Goal: Information Seeking & Learning: Learn about a topic

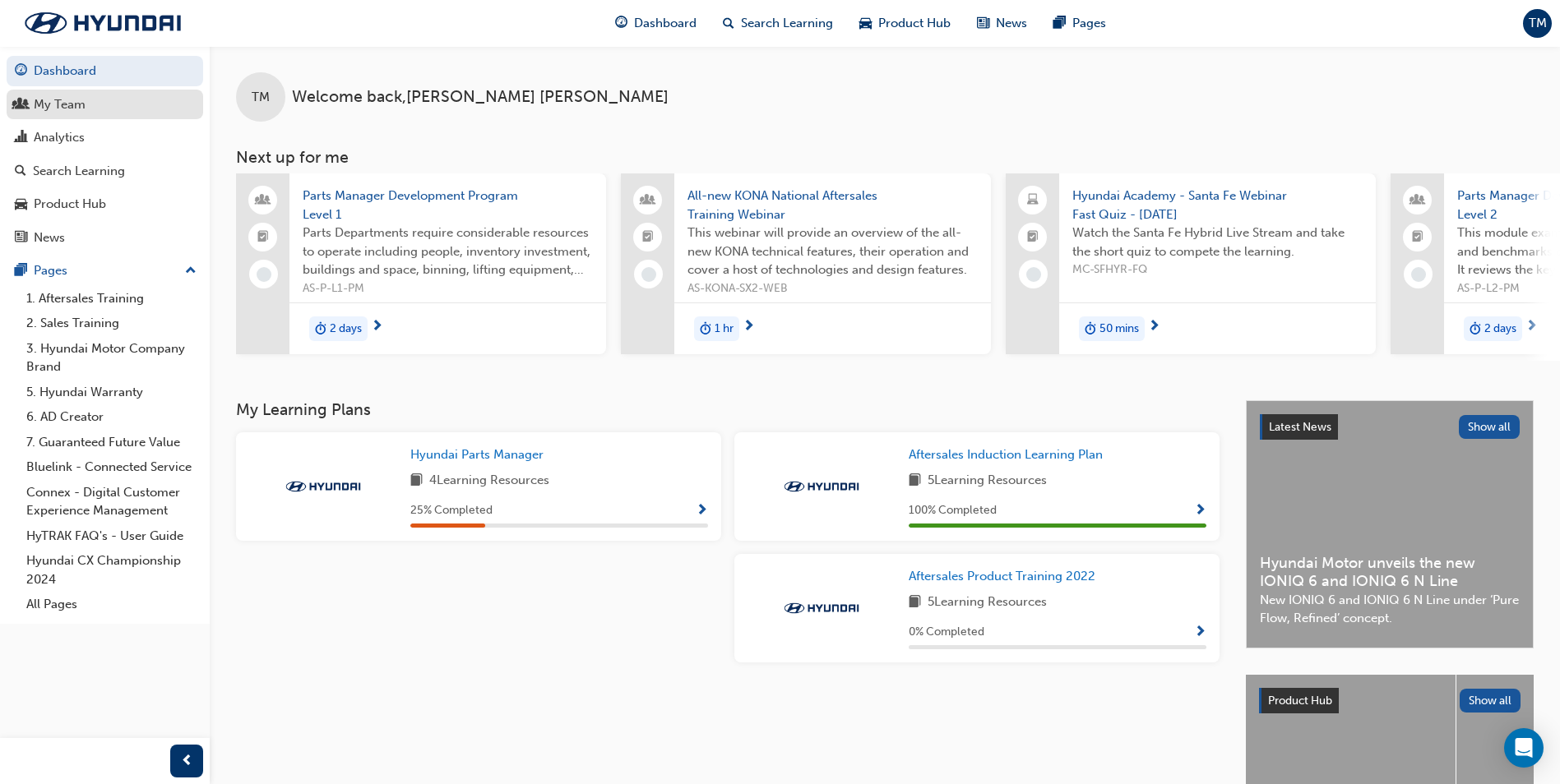
click at [96, 102] on div "My Team" at bounding box center [104, 105] width 180 height 20
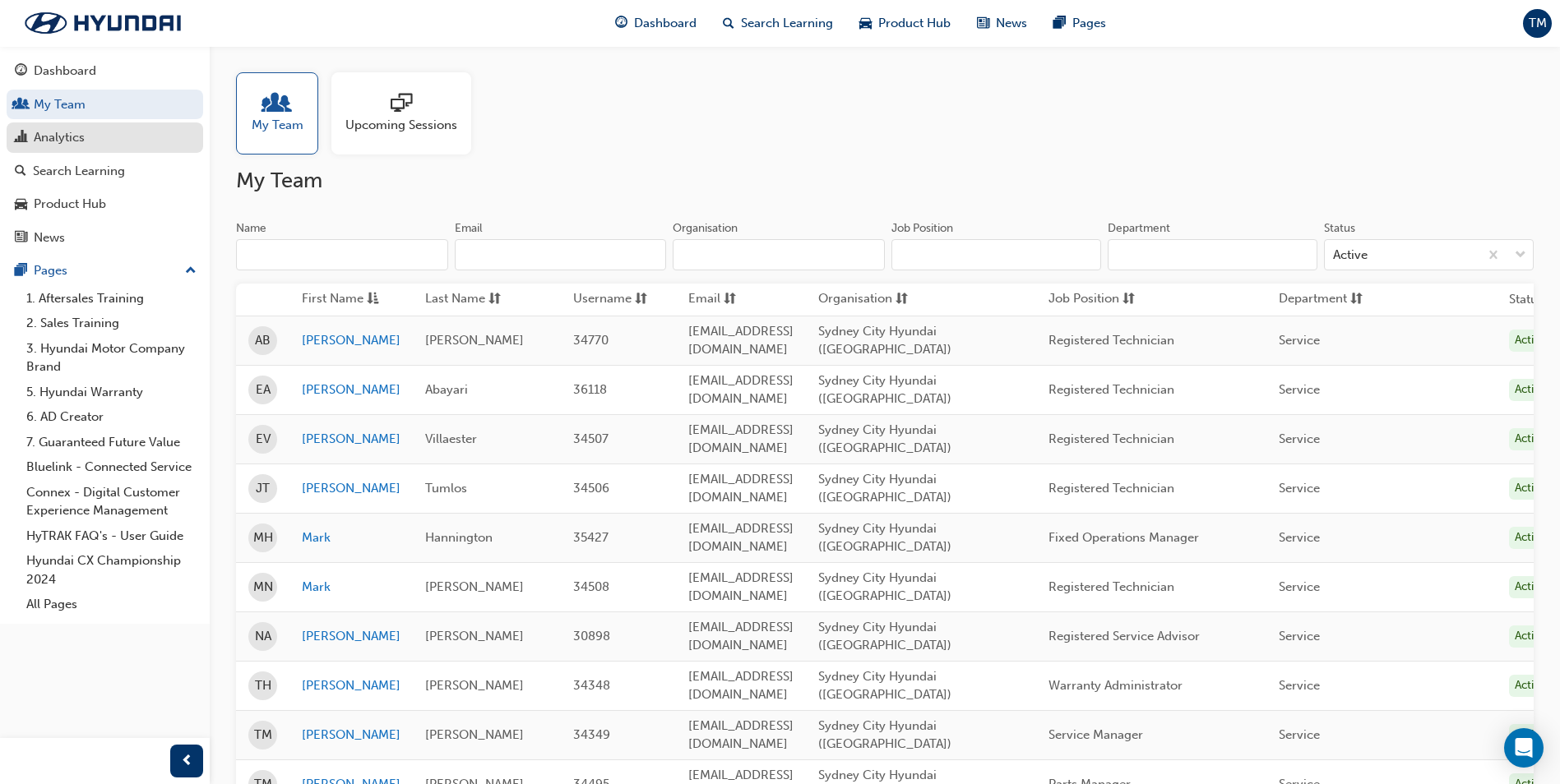
click at [80, 146] on div "Analytics" at bounding box center [59, 137] width 51 height 19
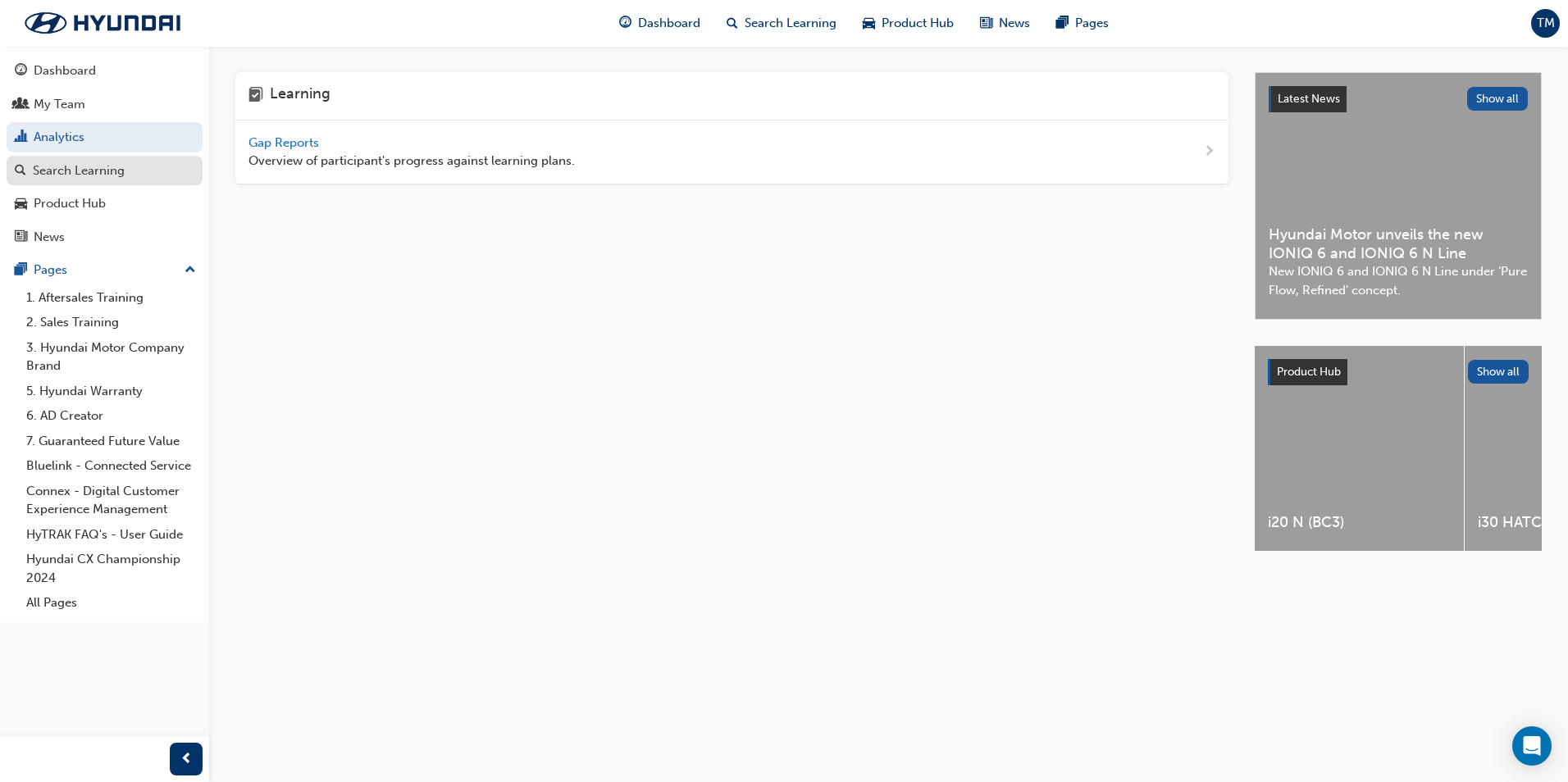
click at [98, 171] on div "Search Learning" at bounding box center [79, 171] width 92 height 19
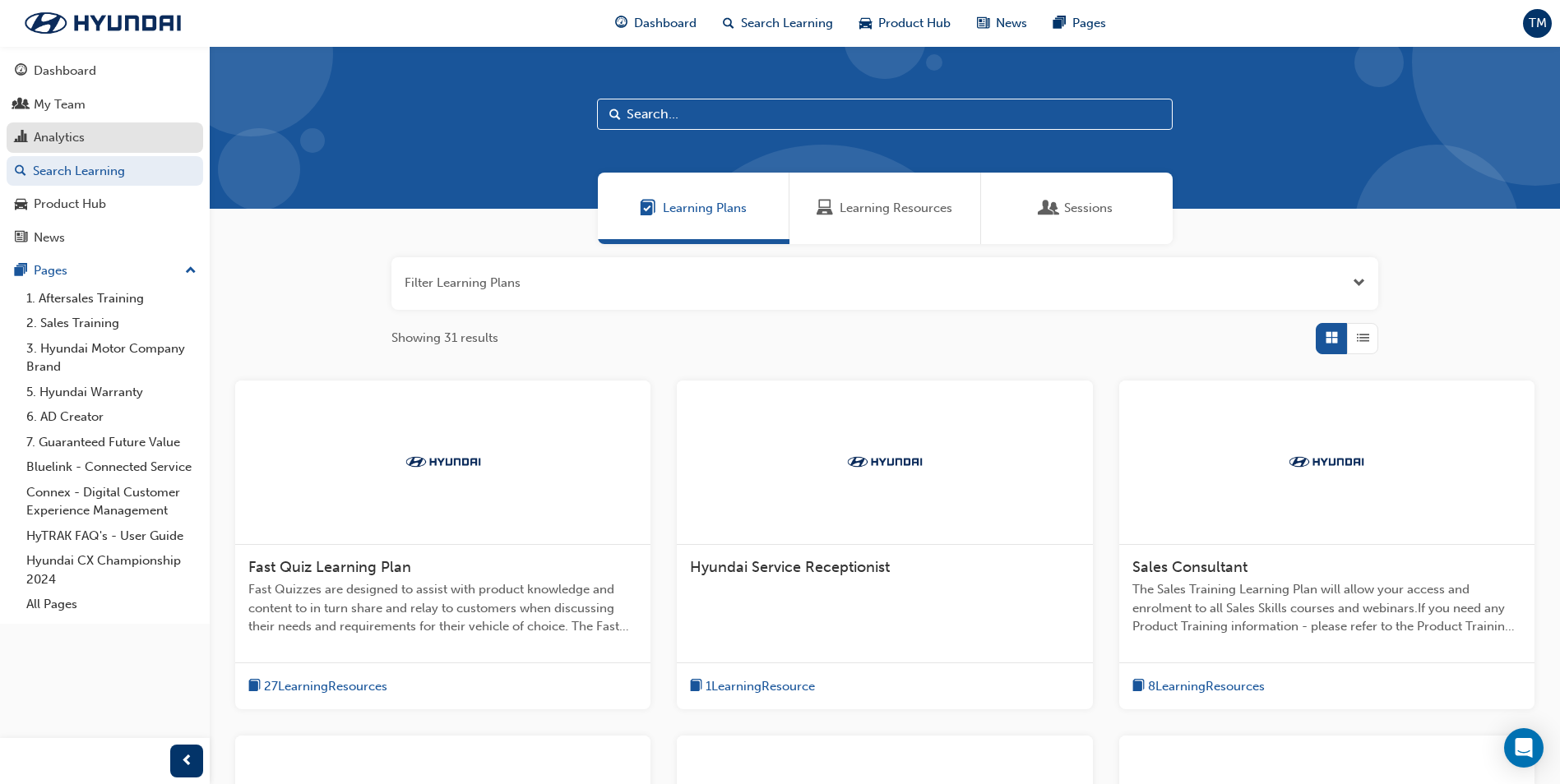
click at [118, 142] on div "Analytics" at bounding box center [104, 137] width 180 height 20
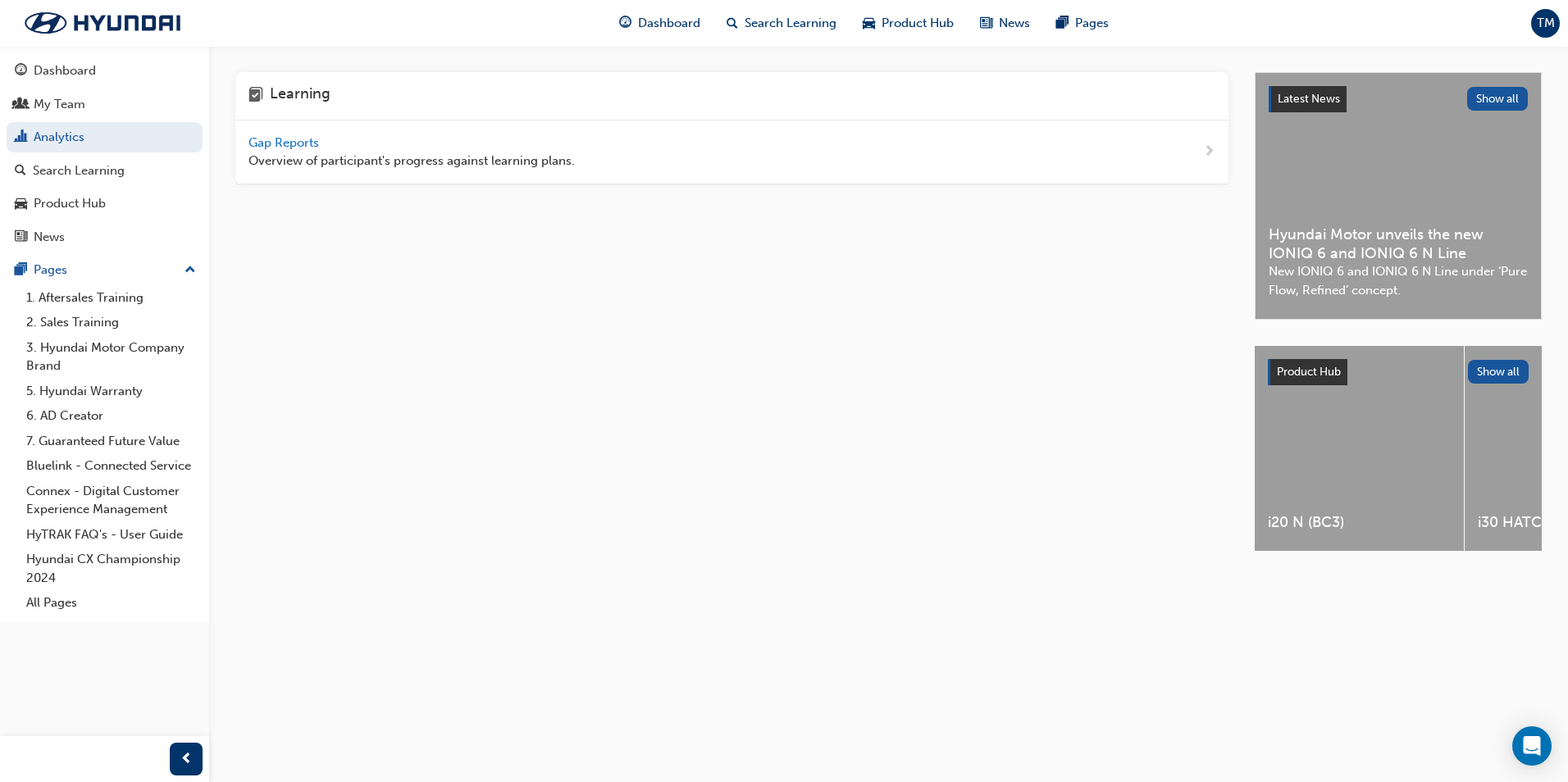
click at [310, 142] on span "Gap Reports" at bounding box center [285, 142] width 74 height 14
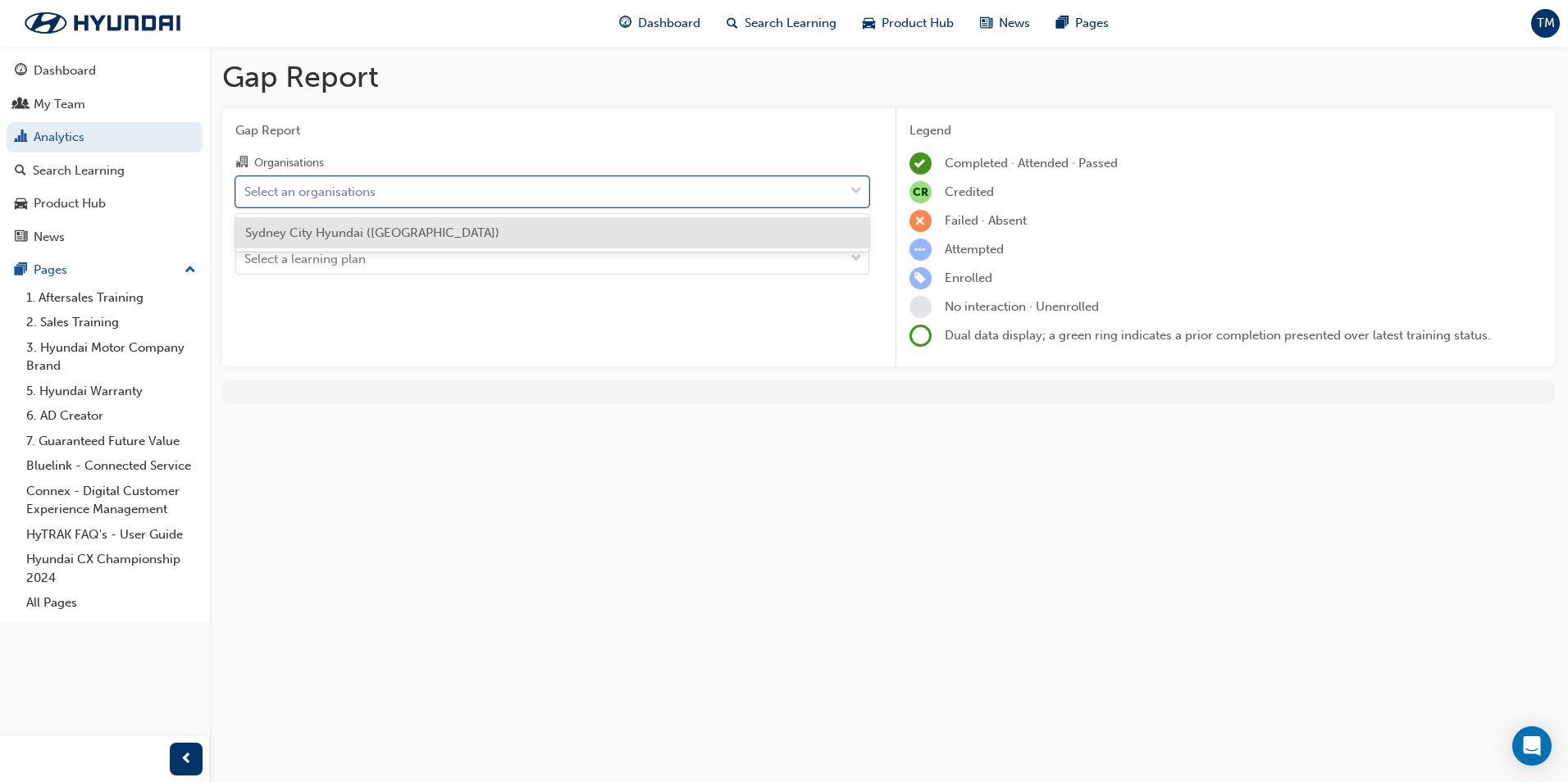
click at [385, 195] on div "Select an organisations" at bounding box center [539, 192] width 607 height 29
click at [246, 195] on input "Organisations option Sydney City Hyundai ([GEOGRAPHIC_DATA]) focused, 1 of 1. 1…" at bounding box center [245, 191] width 2 height 14
click at [367, 244] on div "Sydney City Hyundai ([GEOGRAPHIC_DATA])" at bounding box center [552, 233] width 634 height 32
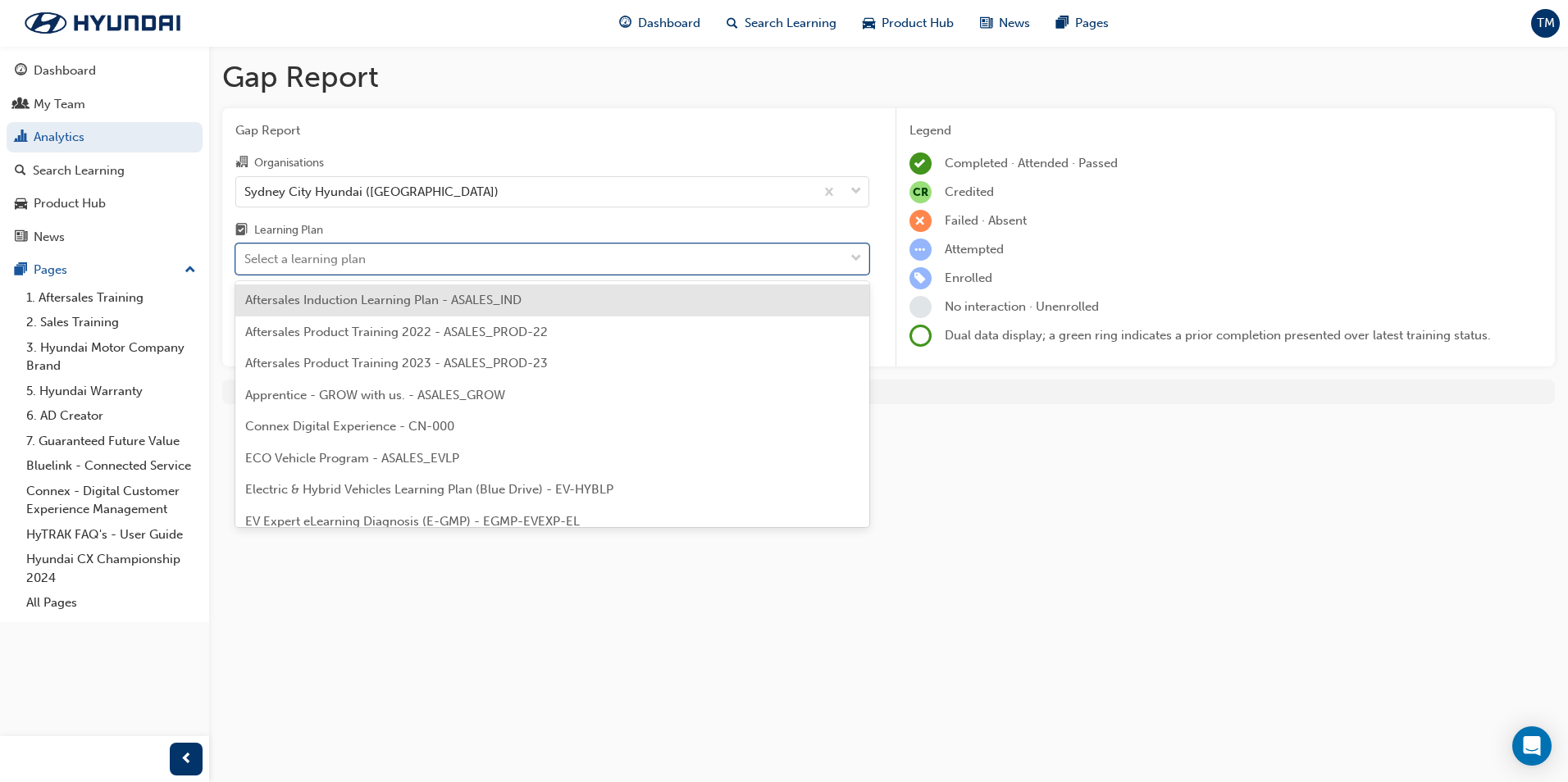
click at [361, 251] on div "Select a learning plan" at bounding box center [305, 260] width 121 height 19
click at [246, 252] on input "Learning Plan option Aftersales Induction Learning Plan - ASALES_IND focused, 1…" at bounding box center [245, 259] width 2 height 14
click at [334, 471] on div "ECO Vehicle Program - ASALES_EVLP" at bounding box center [552, 459] width 634 height 32
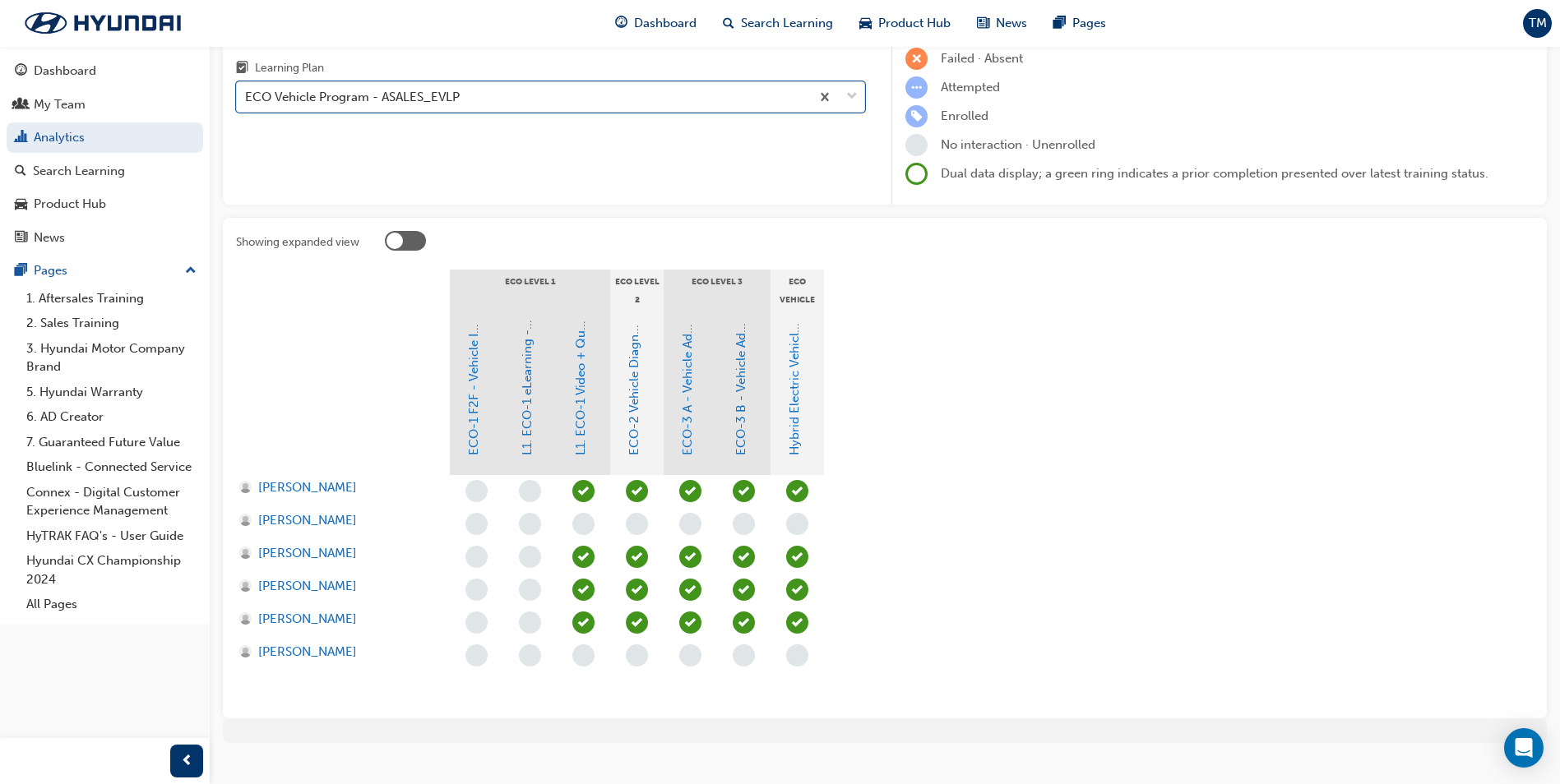
scroll to position [165, 0]
click at [795, 431] on link "Hybrid Electric Vehicle (HEV) Technical Training" at bounding box center [794, 318] width 15 height 272
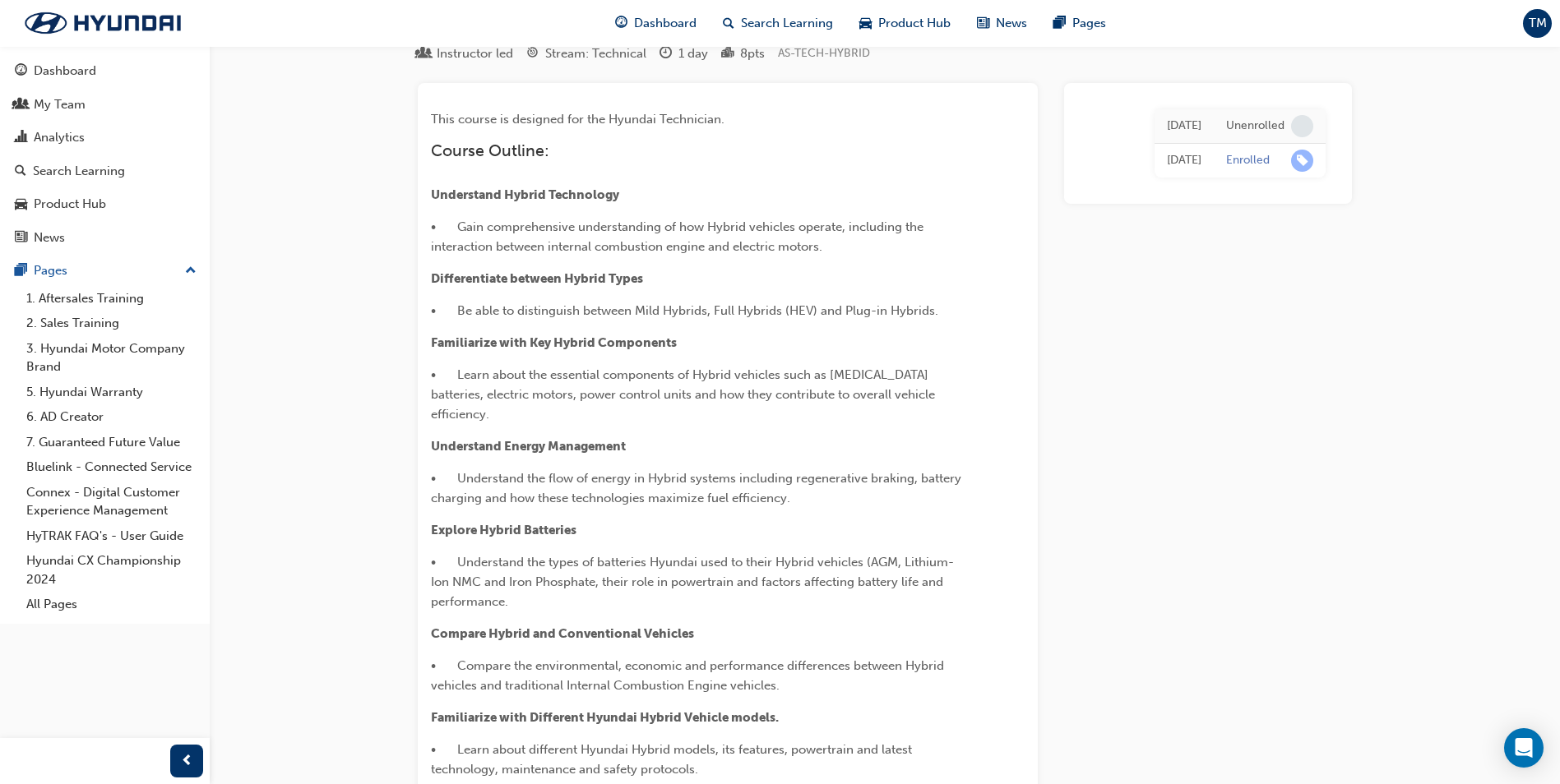
scroll to position [54, 0]
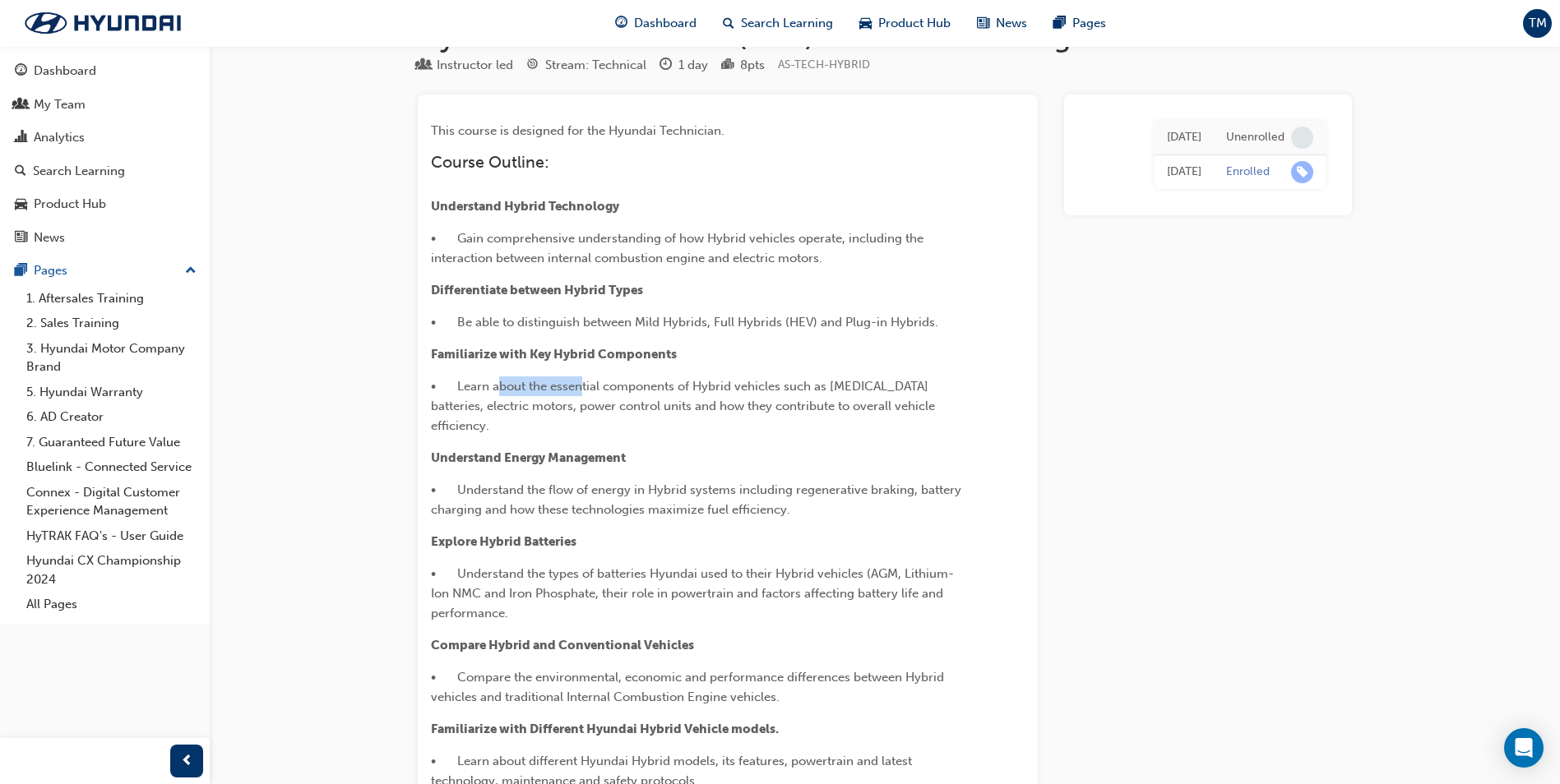
drag, startPoint x: 500, startPoint y: 385, endPoint x: 583, endPoint y: 391, distance: 83.2
click at [583, 391] on span "• Learn about the essential components of Hybrid vehicles such as [MEDICAL_DATA…" at bounding box center [684, 407] width 507 height 55
drag, startPoint x: 583, startPoint y: 391, endPoint x: 574, endPoint y: 424, distance: 34.2
click at [574, 424] on div "This course is designed for the Hyundai Technician. Course Outline: Understand …" at bounding box center [698, 511] width 535 height 779
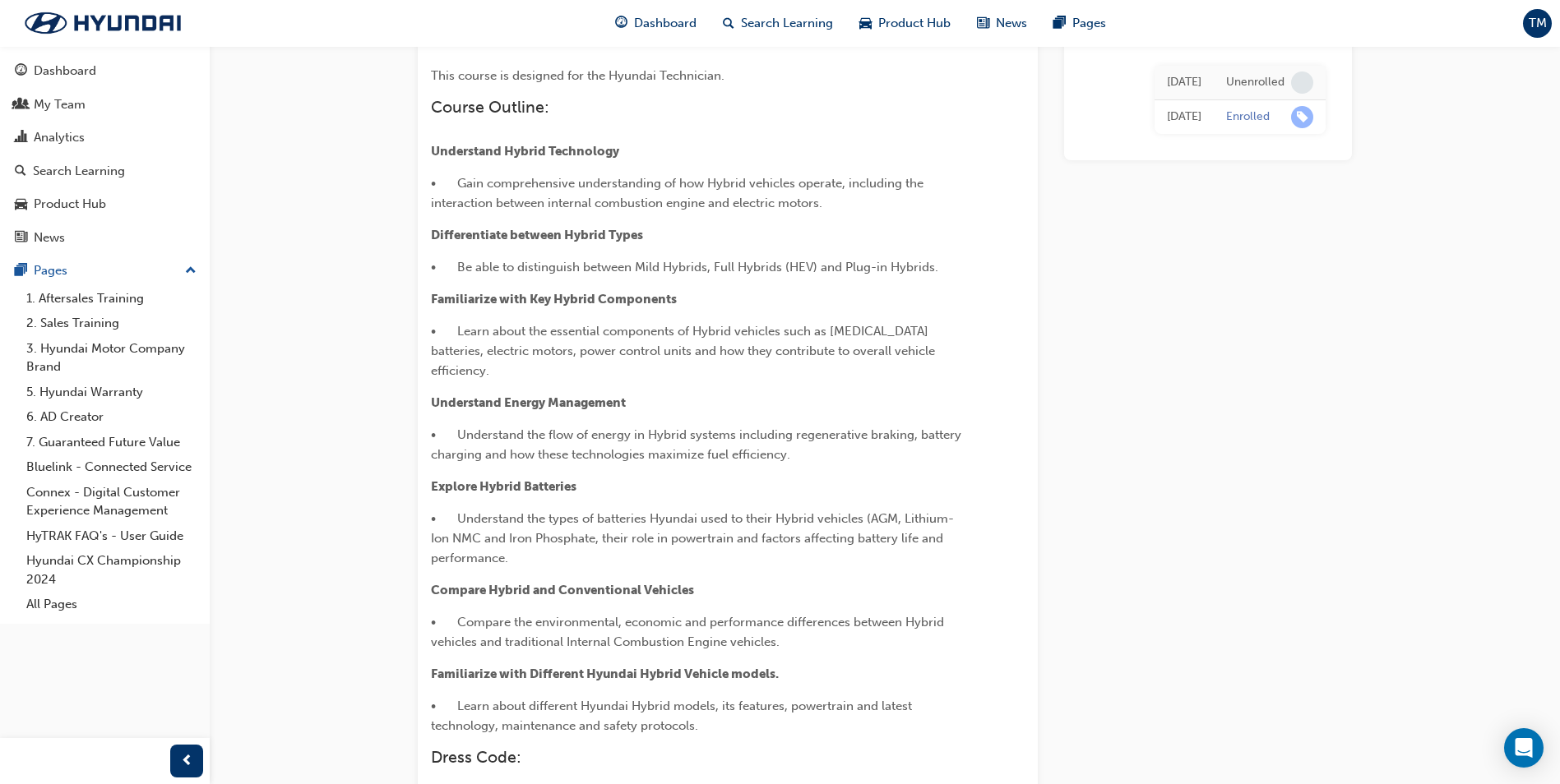
scroll to position [136, 0]
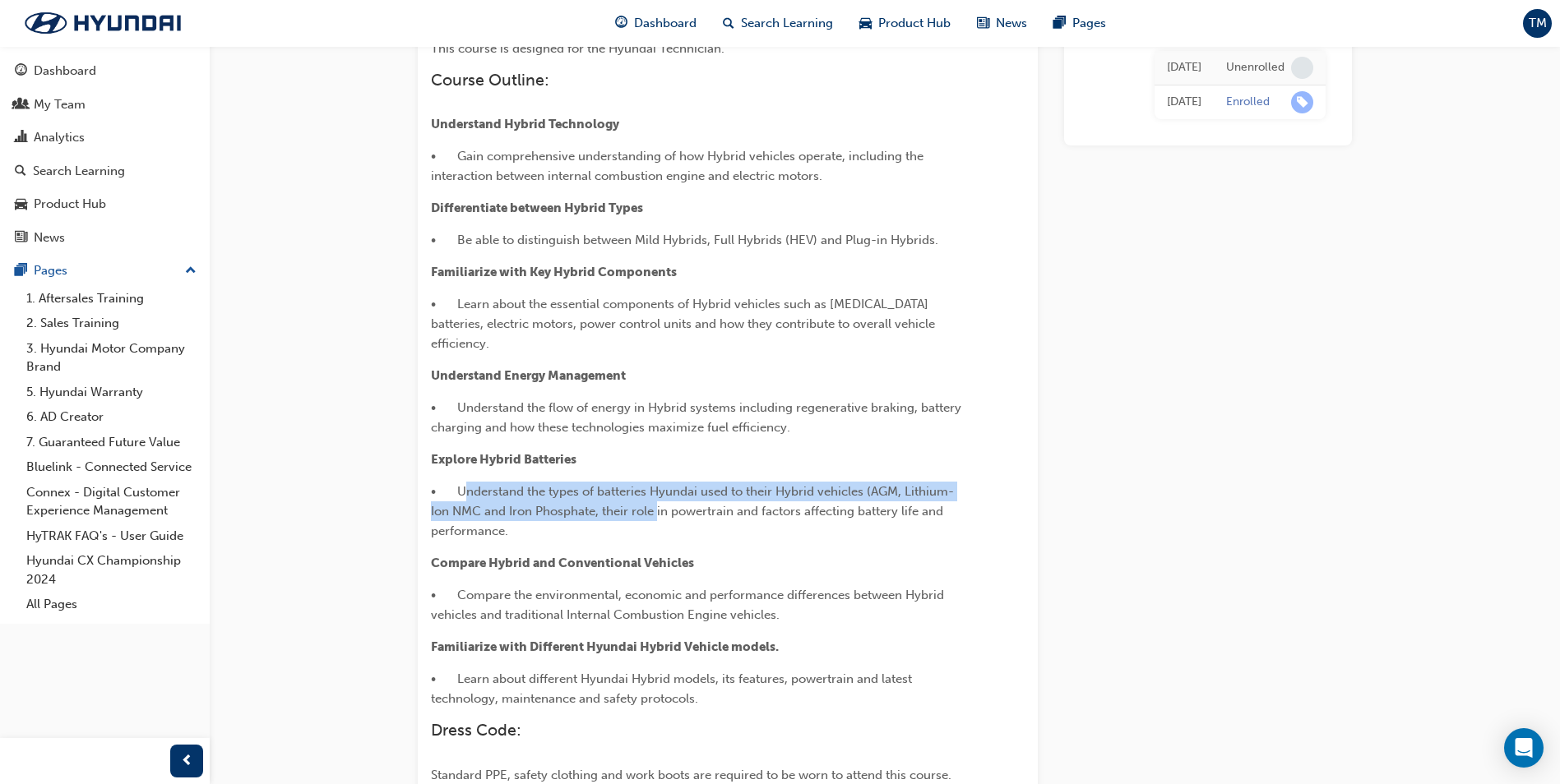
drag, startPoint x: 469, startPoint y: 467, endPoint x: 658, endPoint y: 487, distance: 190.1
click at [658, 487] on span "• Understand the types of batteries Hyundai used to their Hybrid vehicles (AGM,…" at bounding box center [692, 512] width 523 height 55
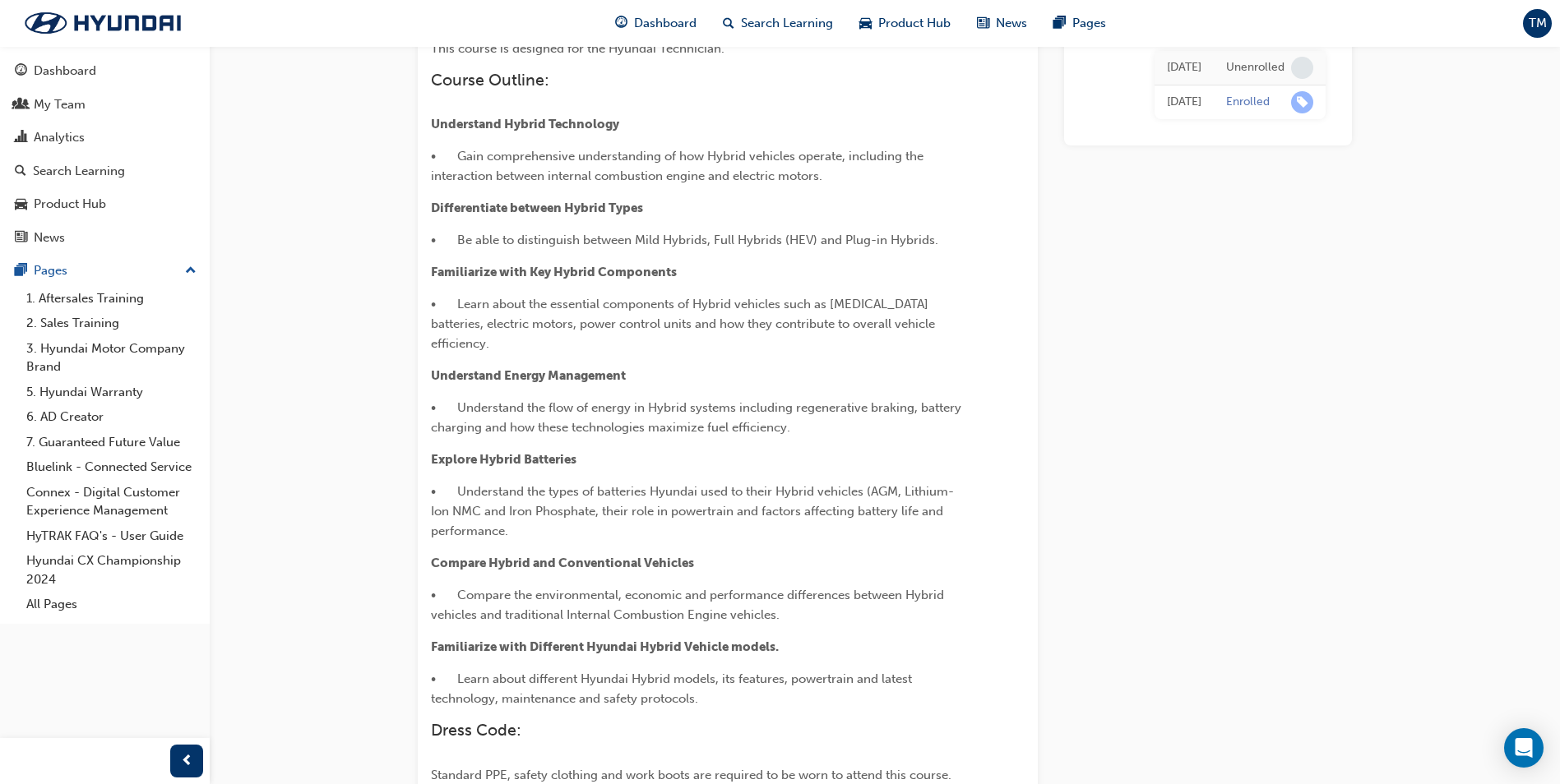
drag, startPoint x: 658, startPoint y: 487, endPoint x: 596, endPoint y: 503, distance: 64.0
click at [596, 503] on p "• Understand the types of batteries Hyundai used to their Hybrid vehicles (AGM,…" at bounding box center [698, 511] width 535 height 59
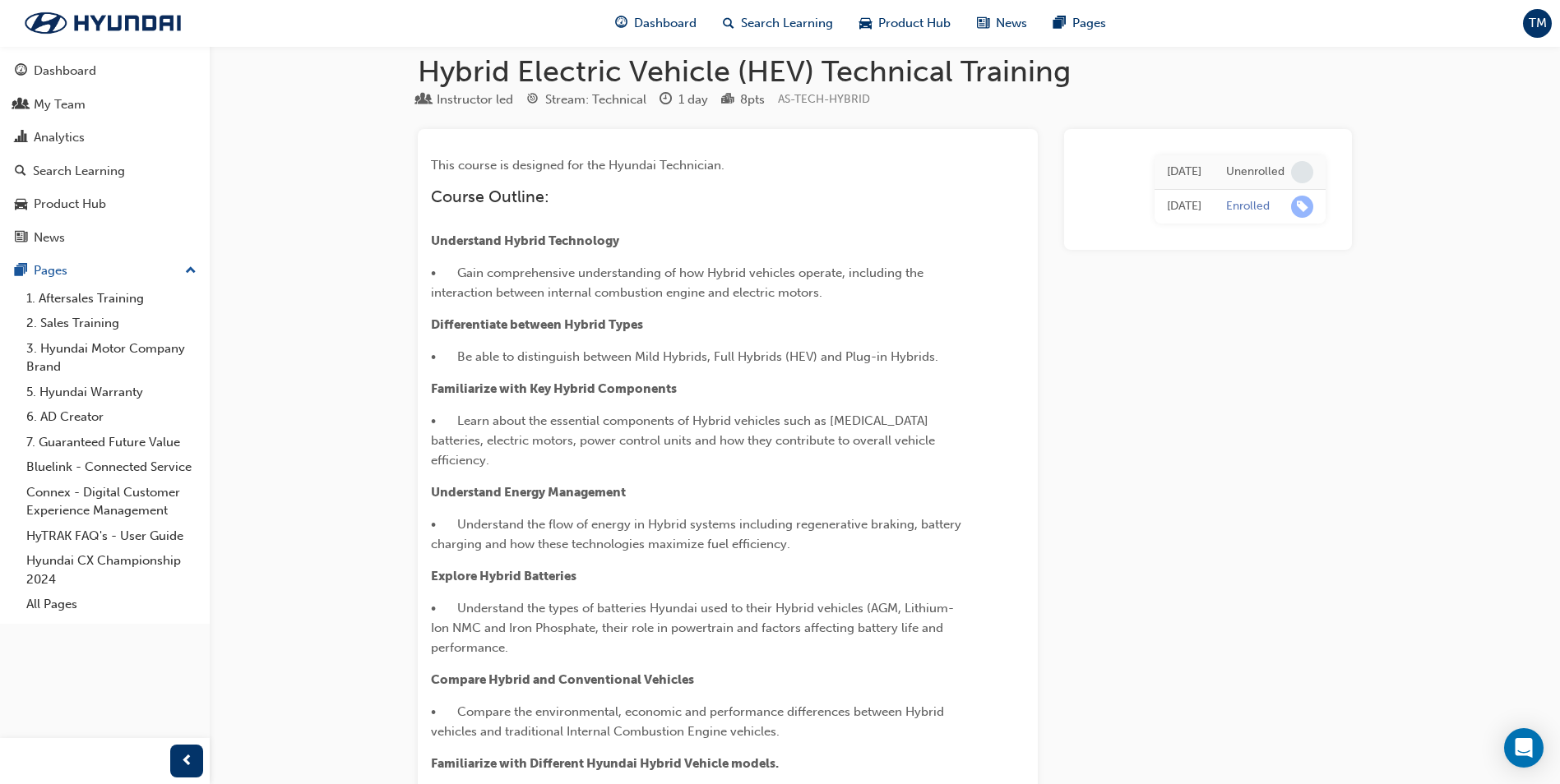
scroll to position [0, 0]
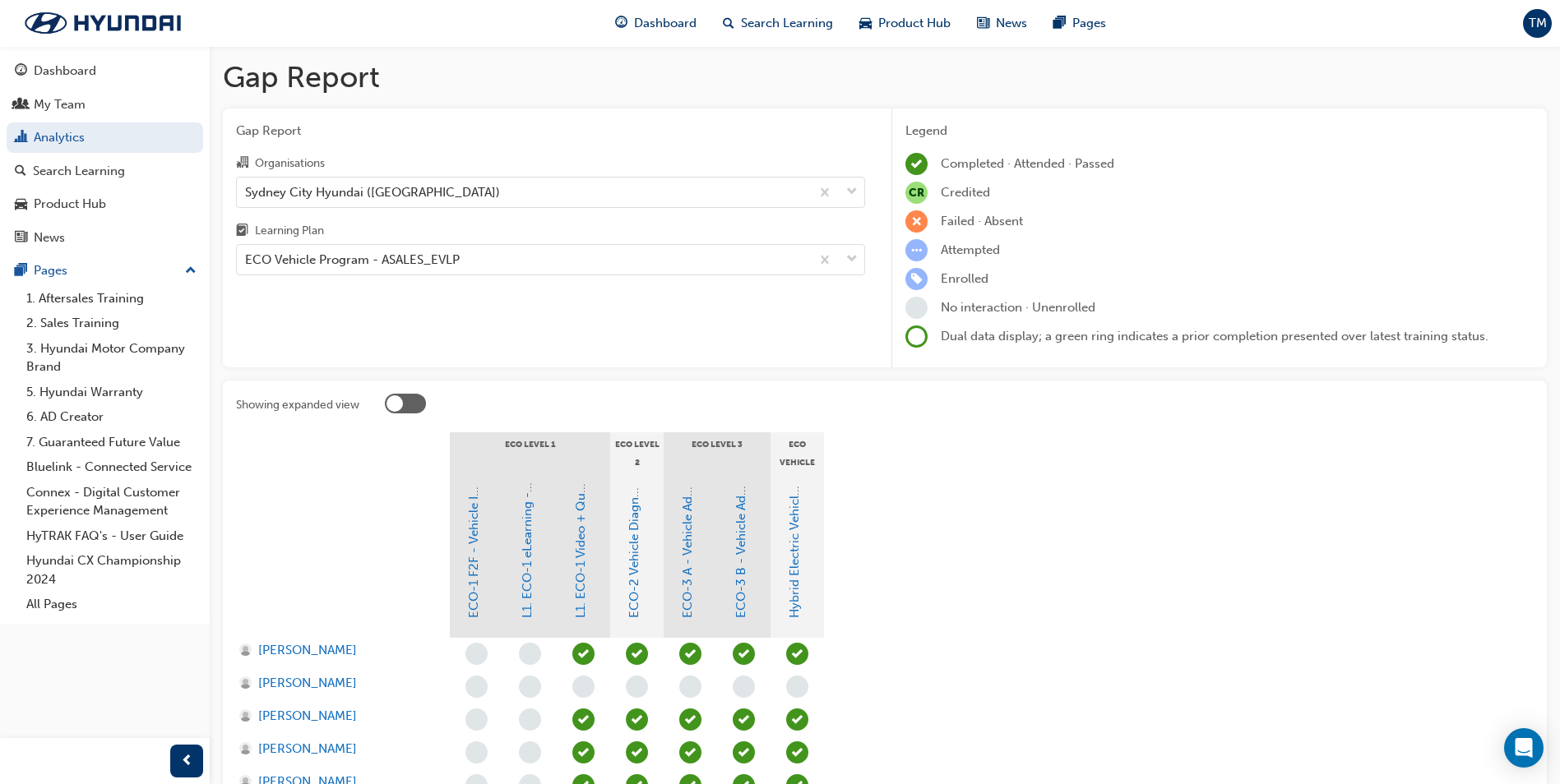
scroll to position [165, 0]
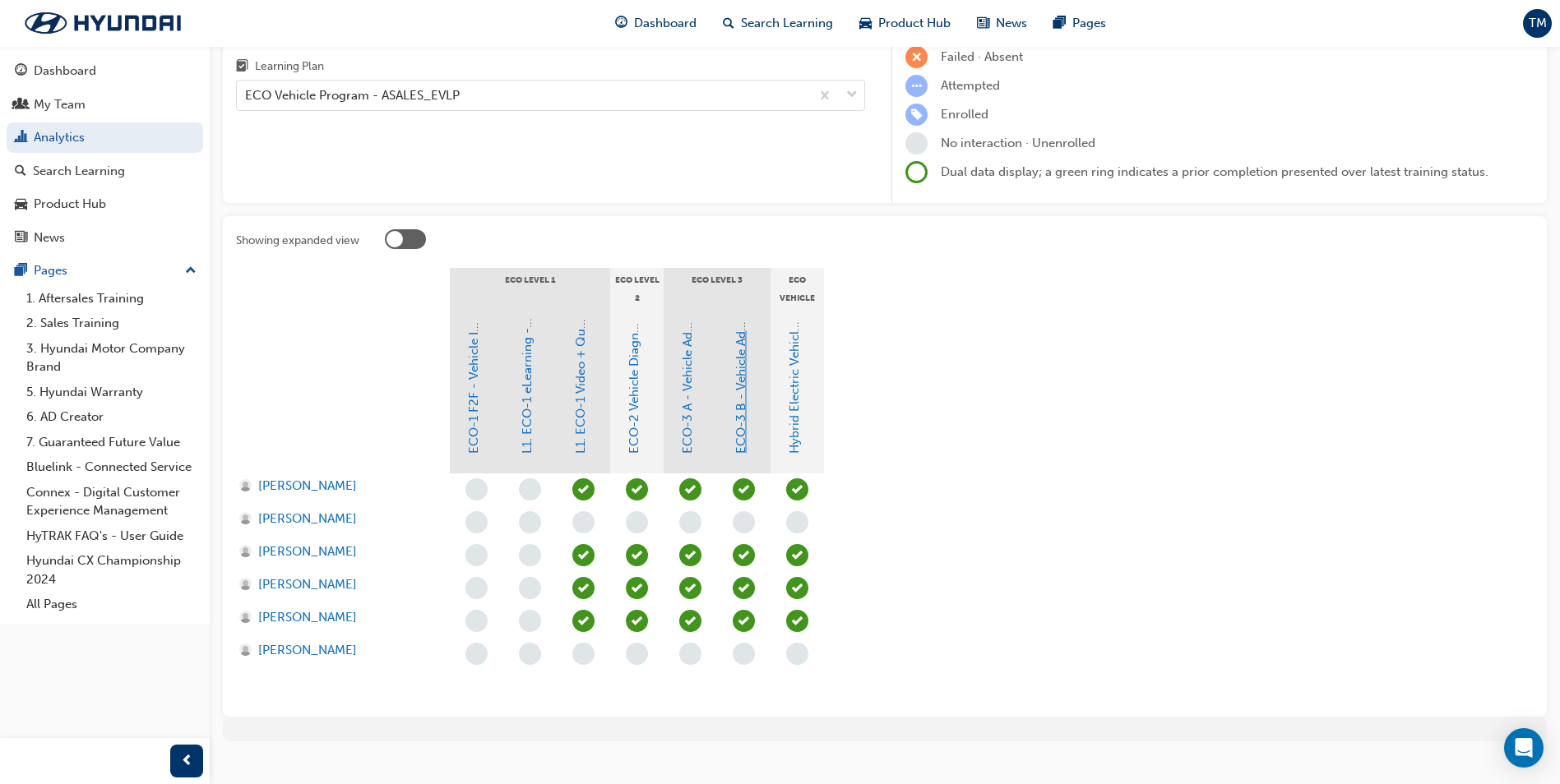
click at [747, 441] on link "ECO-3 B - Vehicle Advanced Diagnosis" at bounding box center [741, 342] width 15 height 223
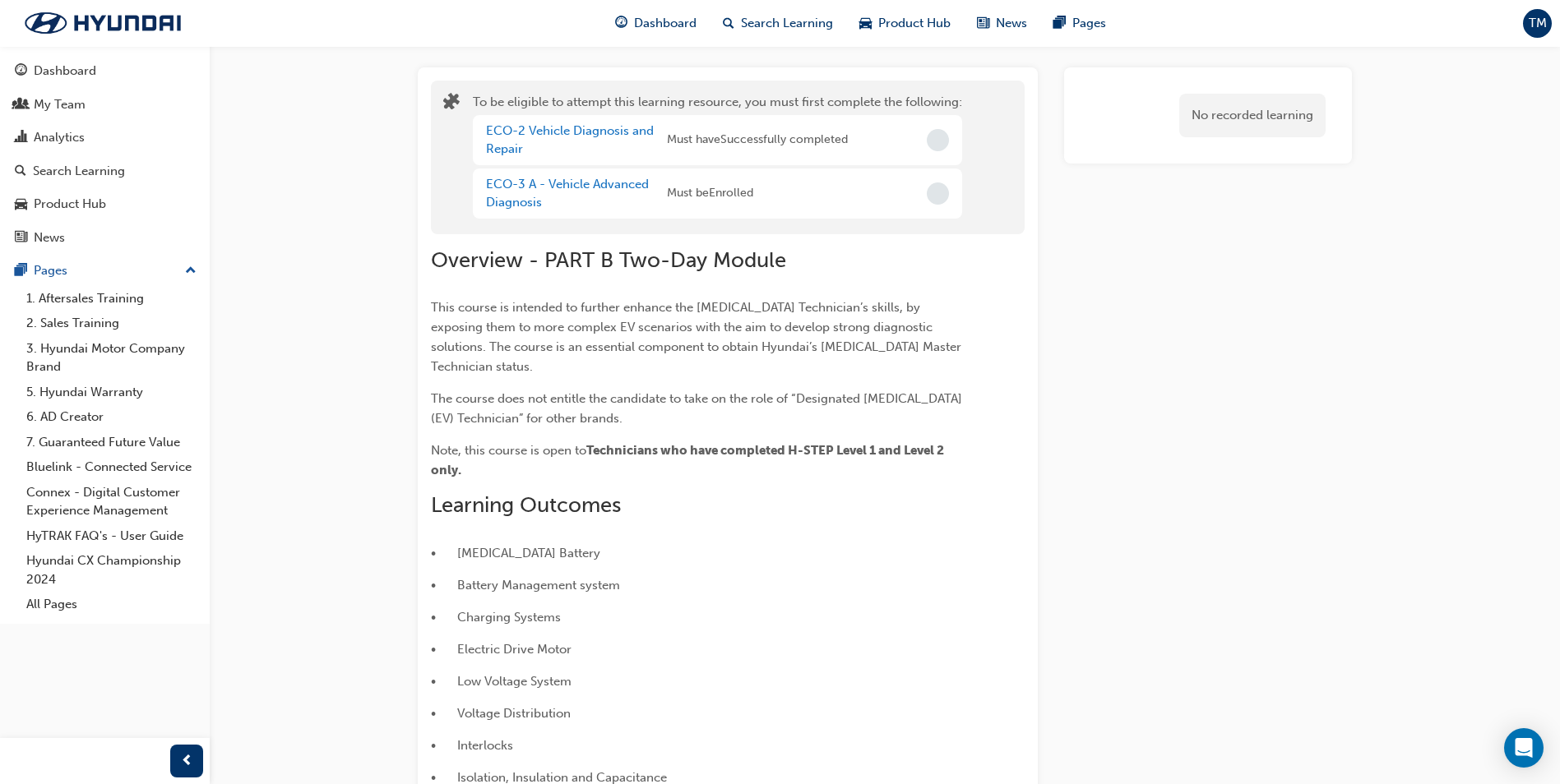
scroll to position [74, 0]
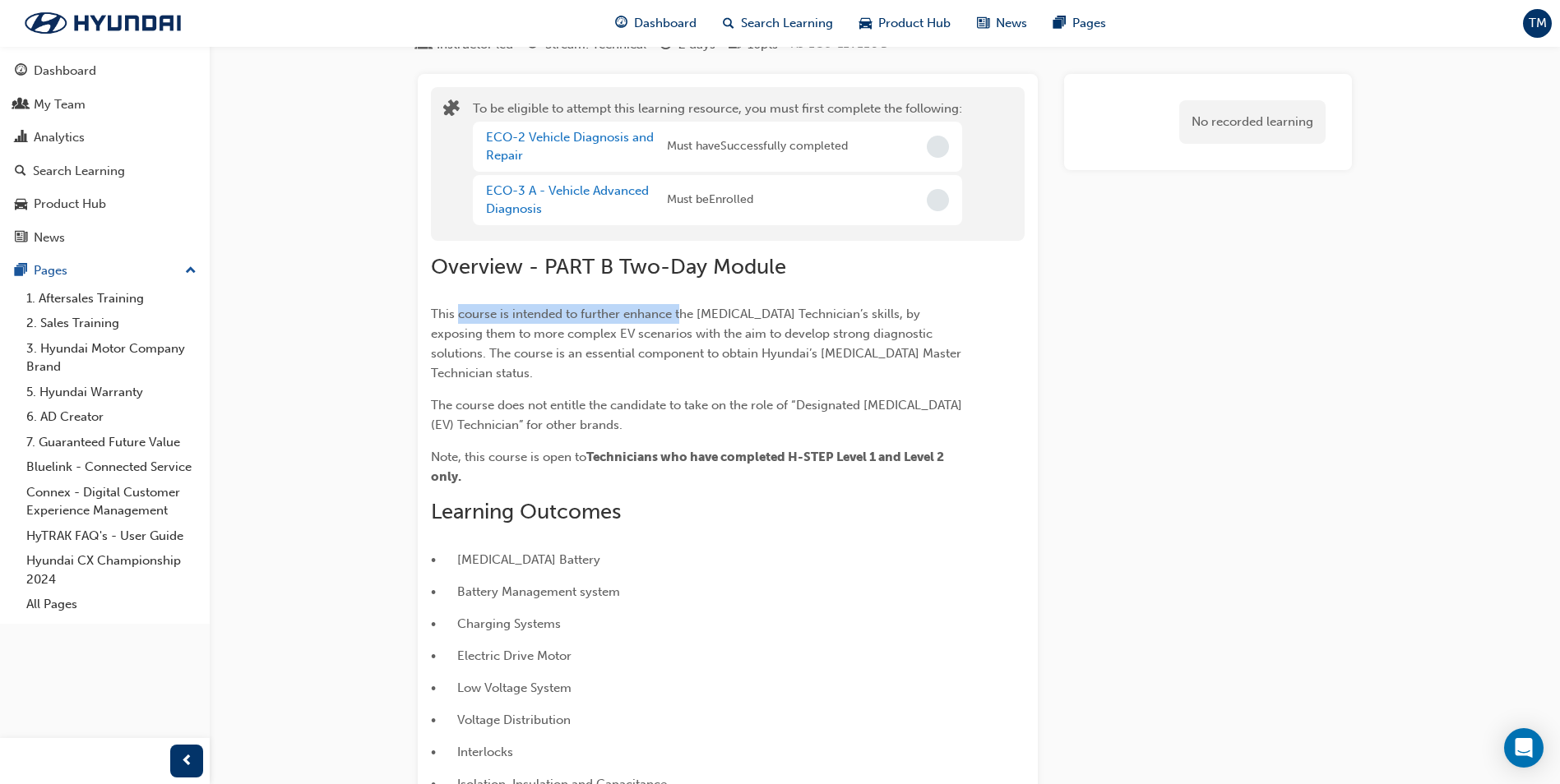
drag, startPoint x: 459, startPoint y: 314, endPoint x: 679, endPoint y: 323, distance: 220.2
click at [679, 323] on p "This course is intended to further enhance the [MEDICAL_DATA] Technician’s skil…" at bounding box center [698, 343] width 535 height 79
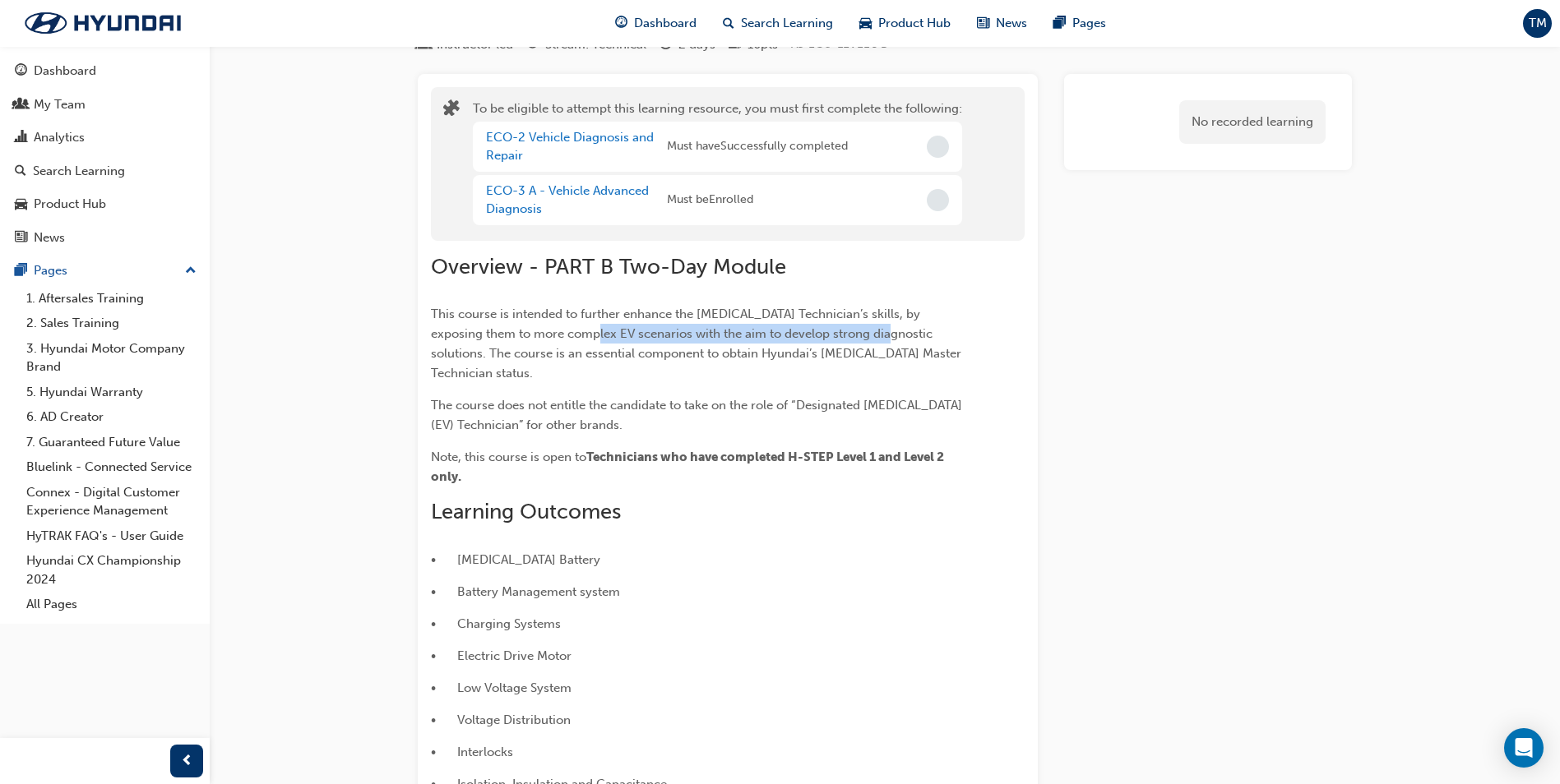
drag, startPoint x: 679, startPoint y: 323, endPoint x: 848, endPoint y: 335, distance: 169.4
click at [848, 335] on span "This course is intended to further enhance the [MEDICAL_DATA] Technician’s skil…" at bounding box center [697, 343] width 534 height 74
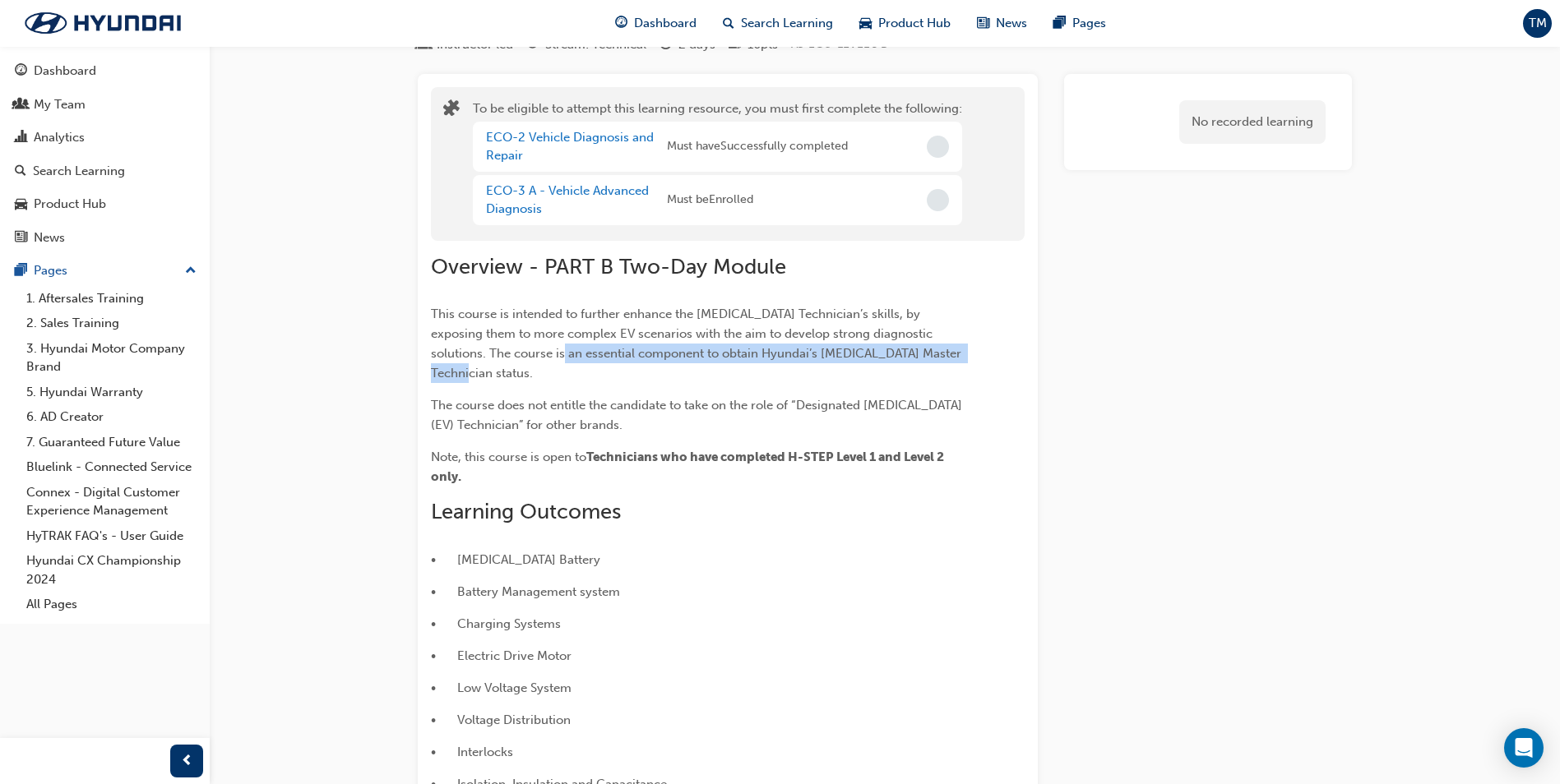
drag, startPoint x: 490, startPoint y: 357, endPoint x: 915, endPoint y: 355, distance: 425.0
click at [915, 355] on span "This course is intended to further enhance the [MEDICAL_DATA] Technician’s skil…" at bounding box center [697, 343] width 534 height 74
drag, startPoint x: 915, startPoint y: 355, endPoint x: 812, endPoint y: 384, distance: 107.0
click at [834, 398] on span "The course does not entitle the candidate to take on the role of “Designated [M…" at bounding box center [698, 415] width 535 height 34
drag, startPoint x: 451, startPoint y: 380, endPoint x: 478, endPoint y: 383, distance: 27.2
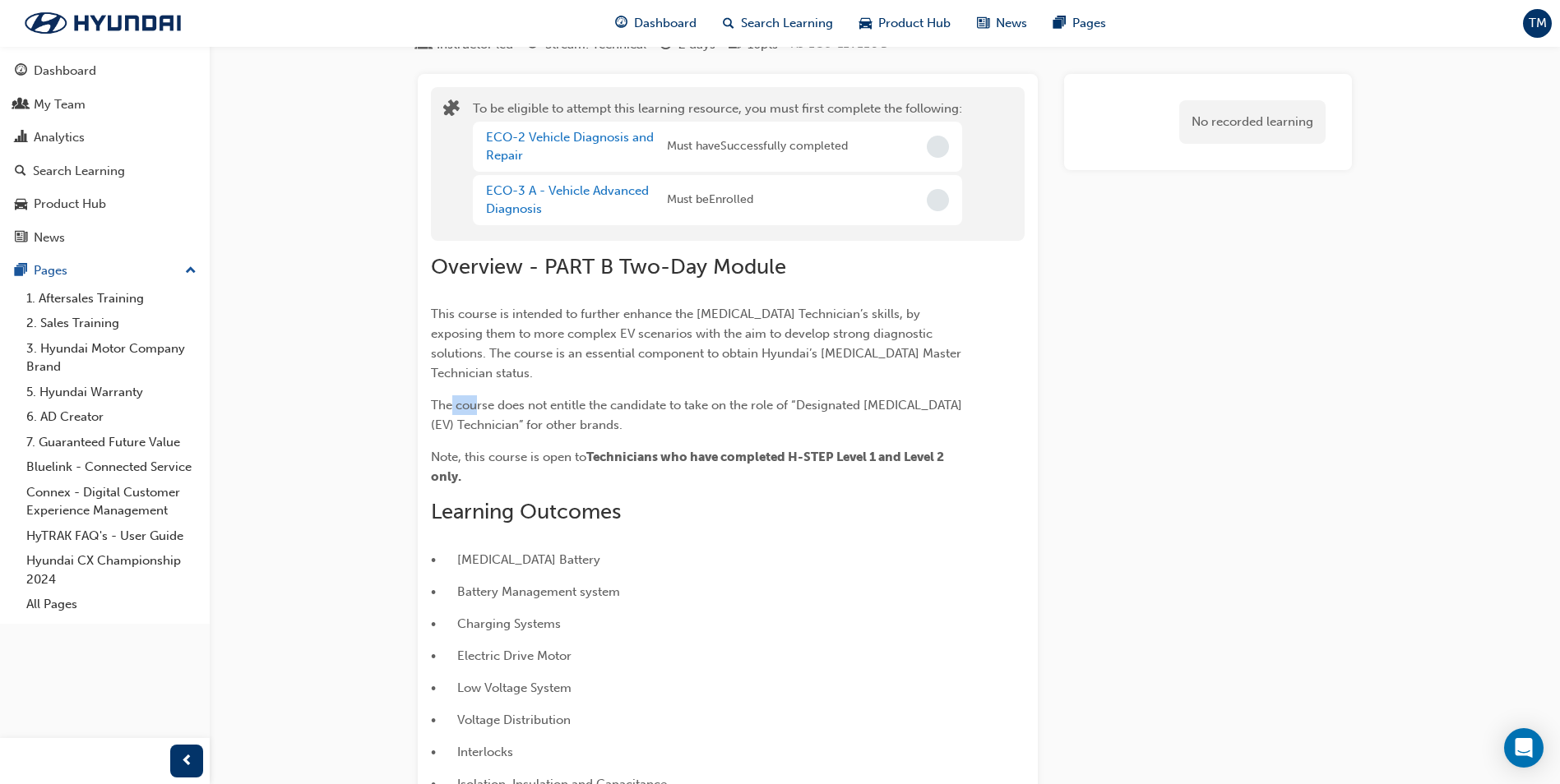
click at [478, 398] on span "The course does not entitle the candidate to take on the role of “Designated [M…" at bounding box center [698, 415] width 535 height 34
drag, startPoint x: 478, startPoint y: 383, endPoint x: 501, endPoint y: 395, distance: 25.9
click at [501, 395] on p "The course does not entitle the candidate to take on the role of “Designated [M…" at bounding box center [698, 415] width 535 height 39
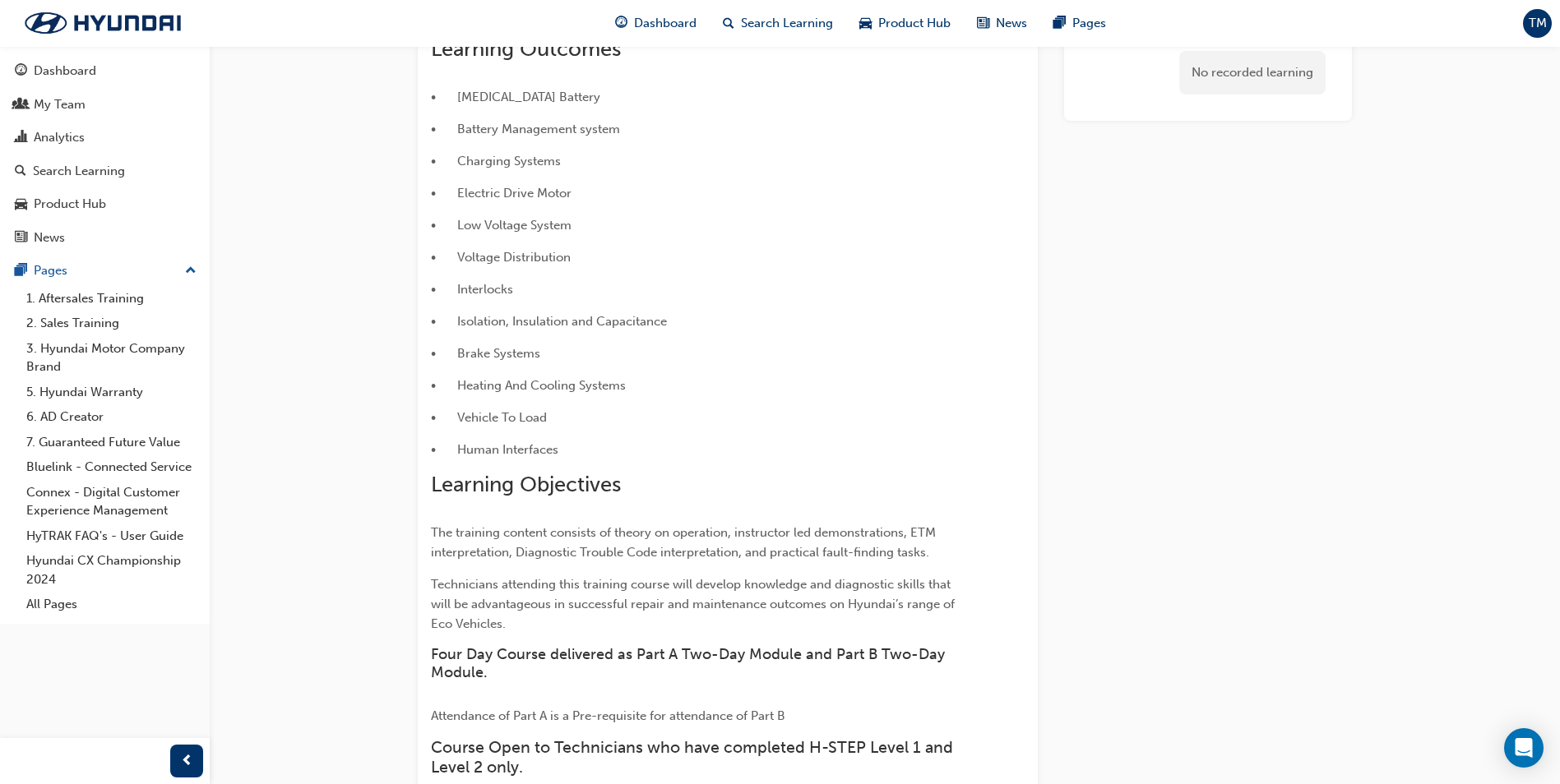
scroll to position [567, 0]
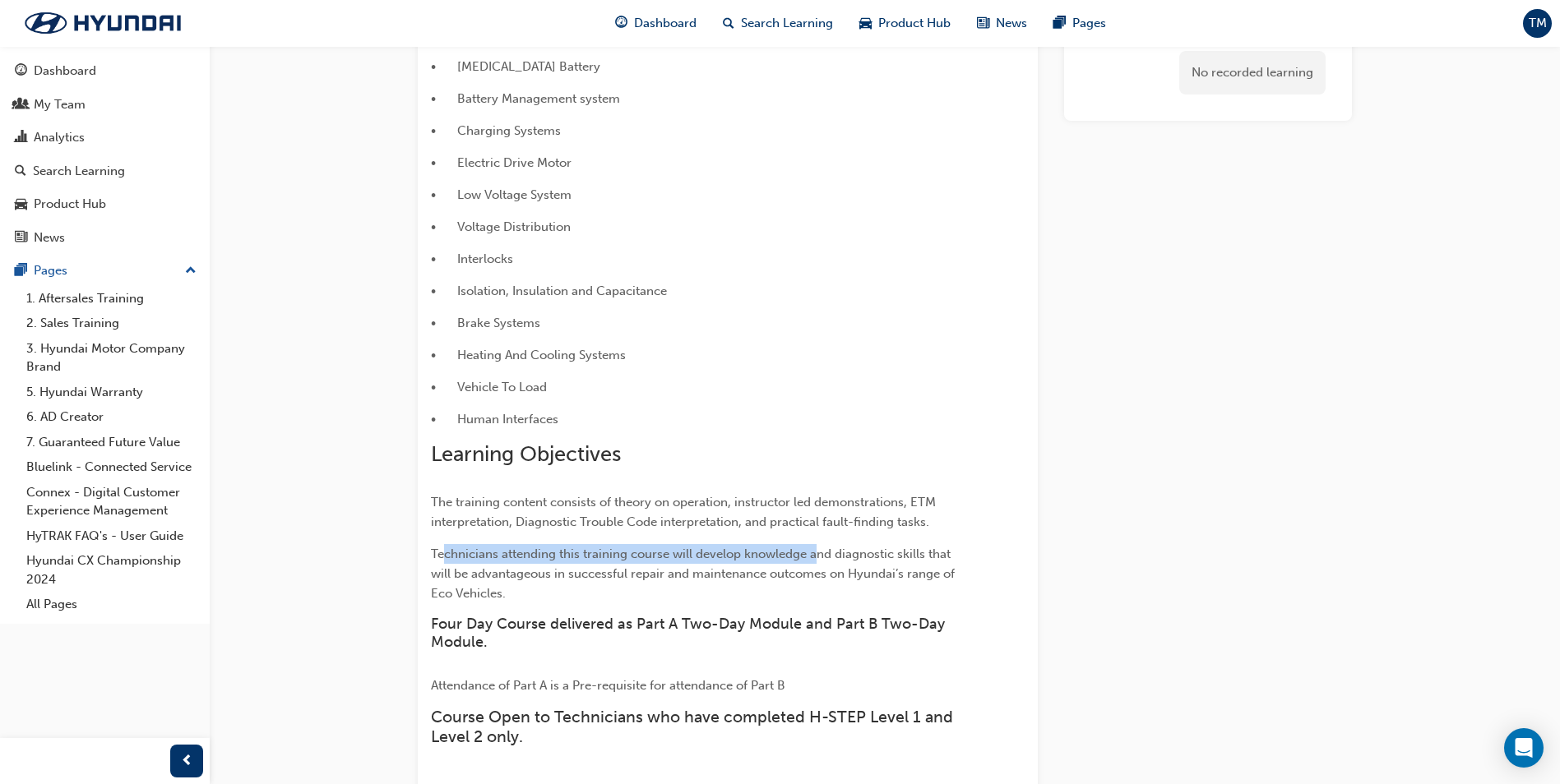
drag, startPoint x: 445, startPoint y: 531, endPoint x: 813, endPoint y: 535, distance: 368.0
click at [813, 547] on span "Technicians attending this training course will develop knowledge and diagnosti…" at bounding box center [694, 574] width 527 height 55
drag, startPoint x: 500, startPoint y: 556, endPoint x: 672, endPoint y: 559, distance: 172.0
click at [672, 559] on span "Technicians attending this training course will develop knowledge and diagnosti…" at bounding box center [694, 574] width 527 height 55
drag, startPoint x: 672, startPoint y: 559, endPoint x: 589, endPoint y: 572, distance: 84.0
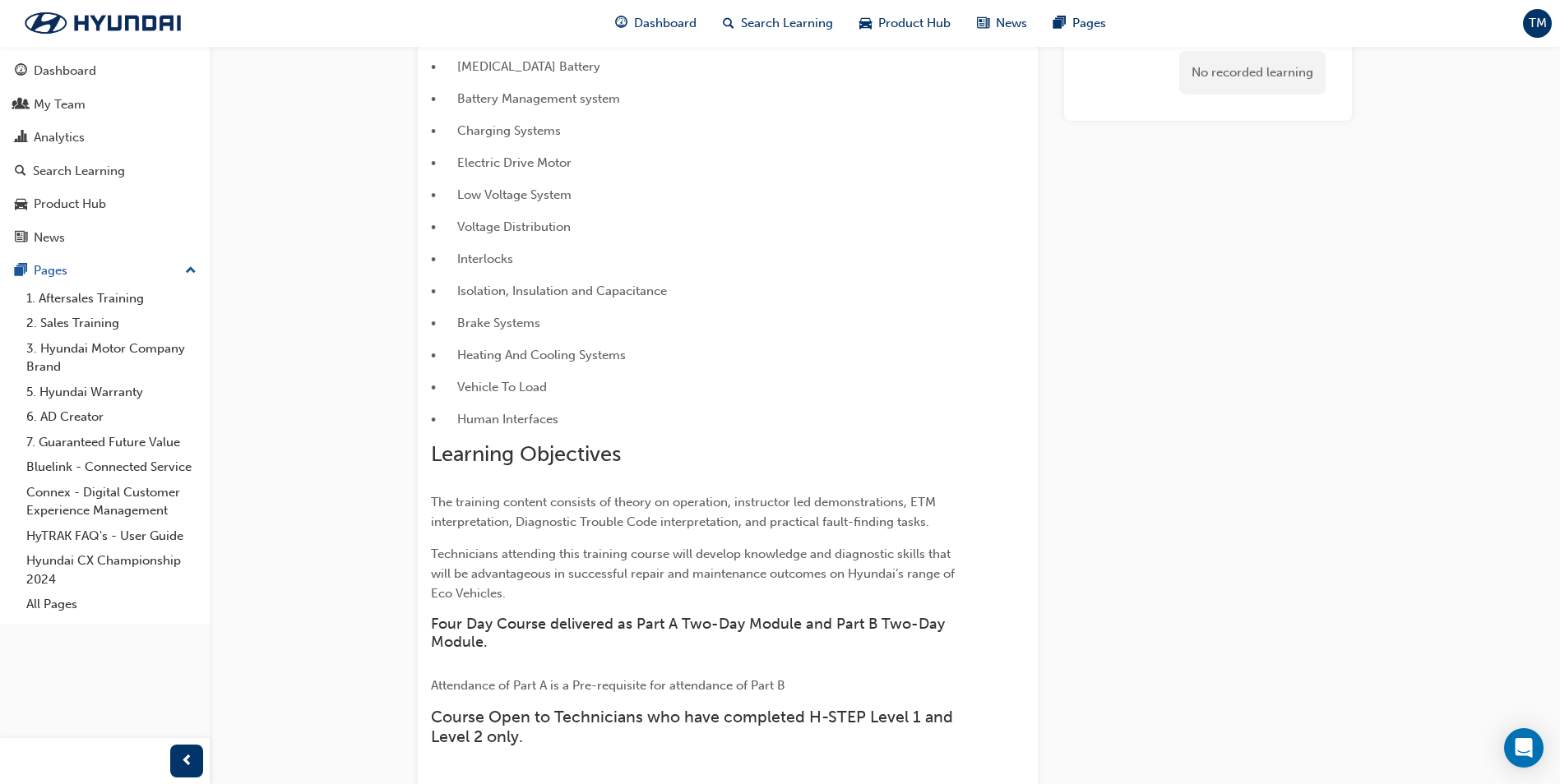
click at [589, 572] on p "Technicians attending this training course will develop knowledge and diagnosti…" at bounding box center [698, 573] width 535 height 59
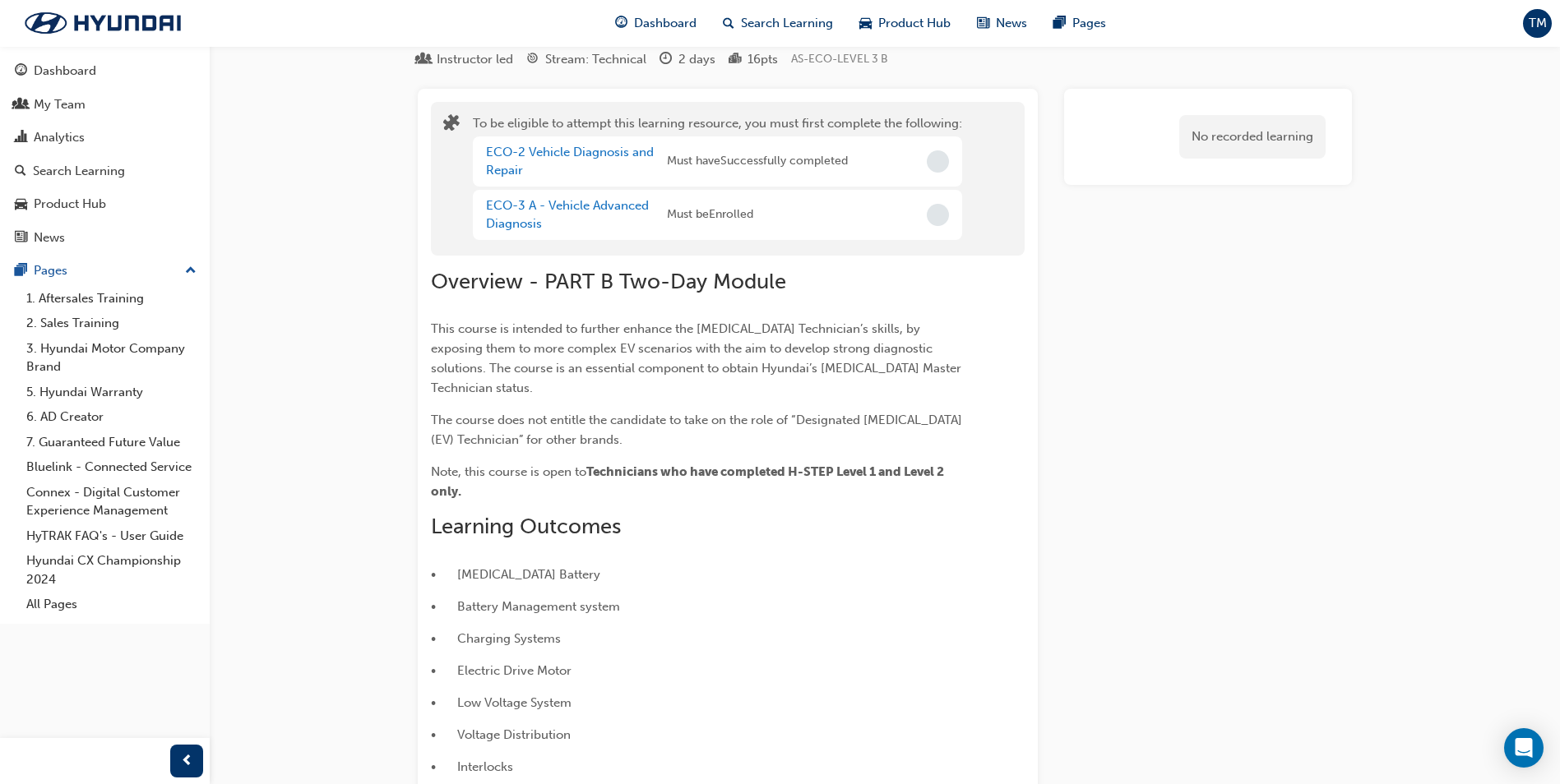
scroll to position [0, 0]
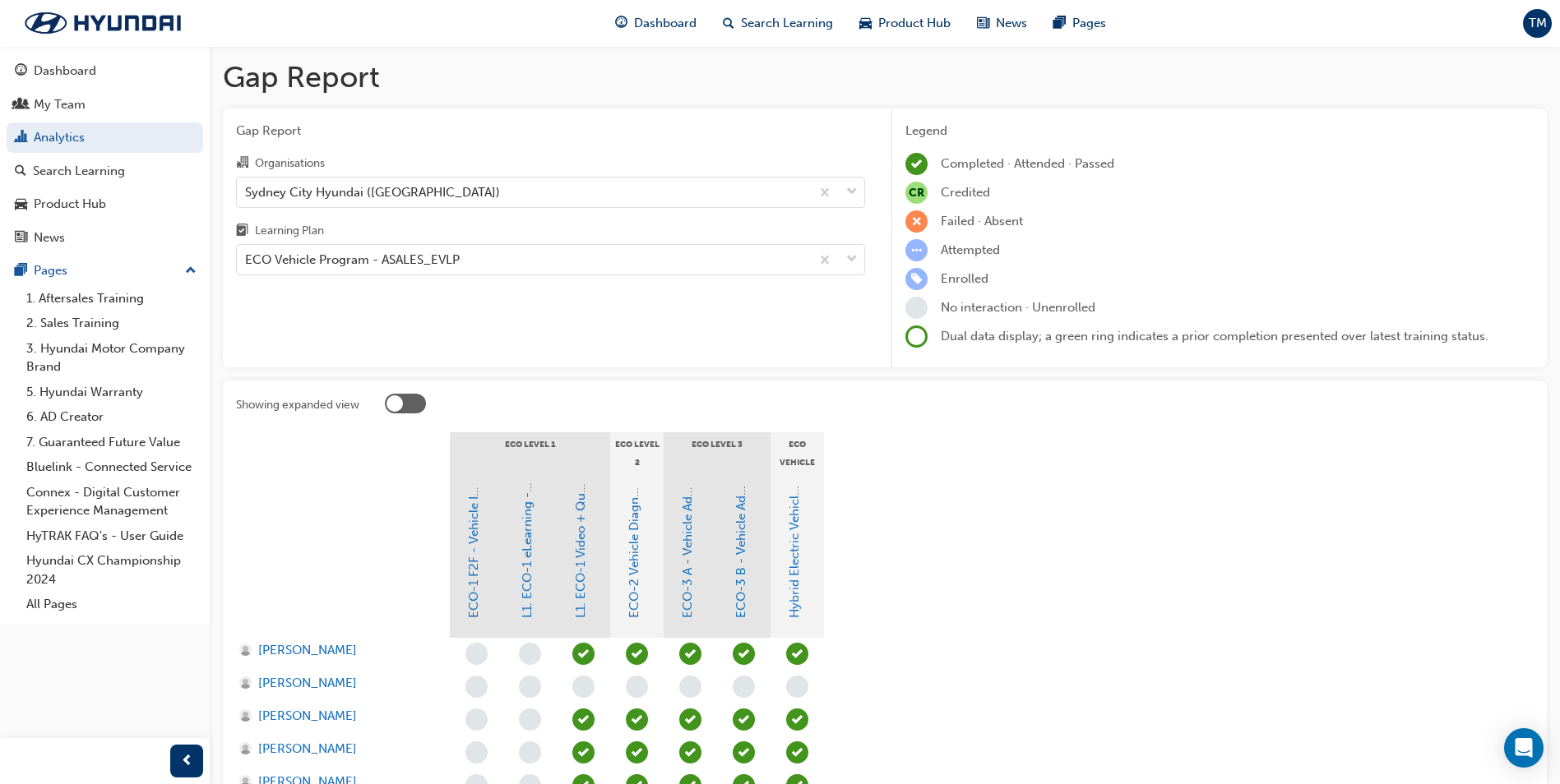
click at [672, 686] on div at bounding box center [690, 687] width 54 height 33
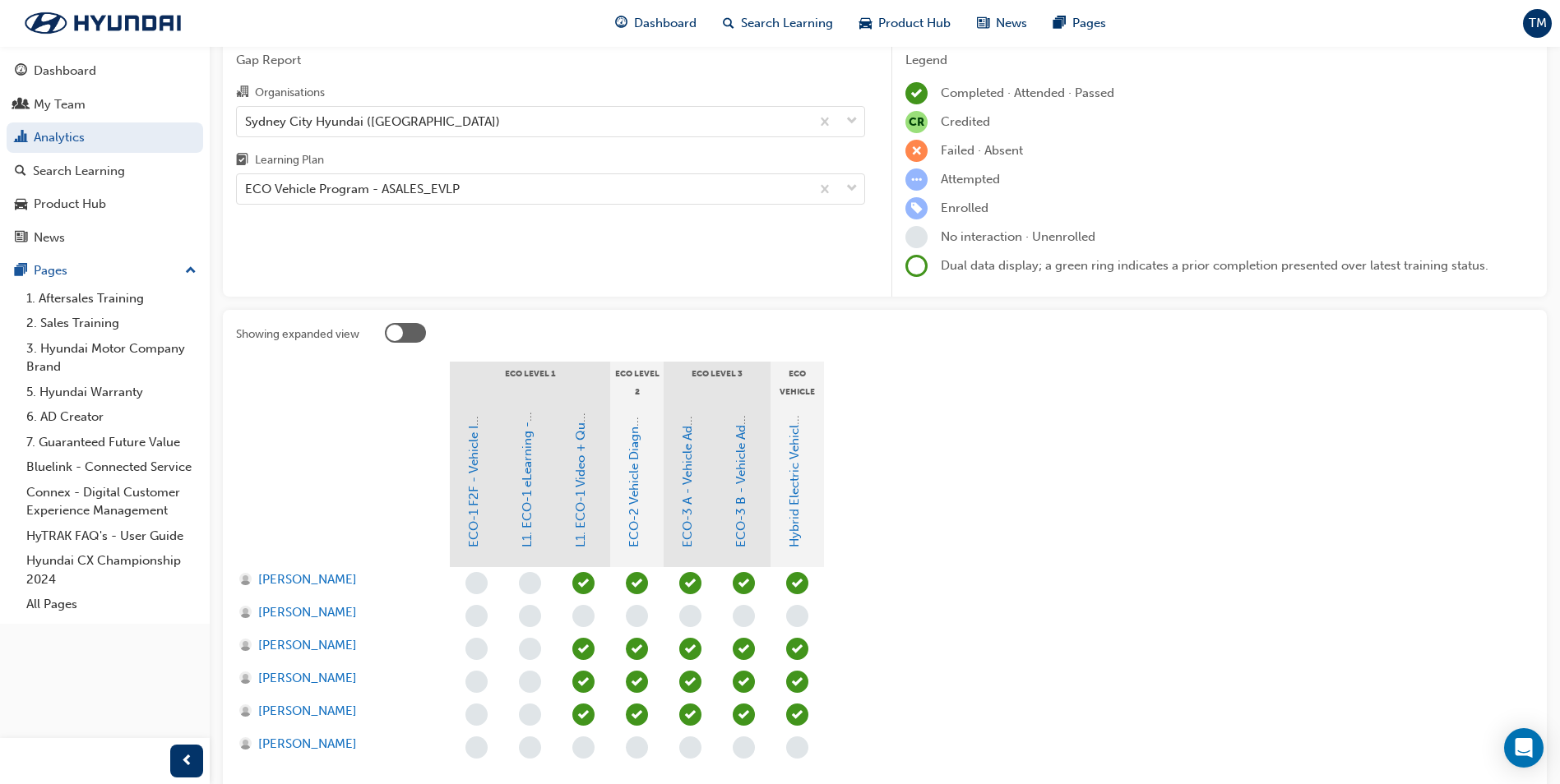
scroll to position [165, 0]
